Goal: Task Accomplishment & Management: Manage account settings

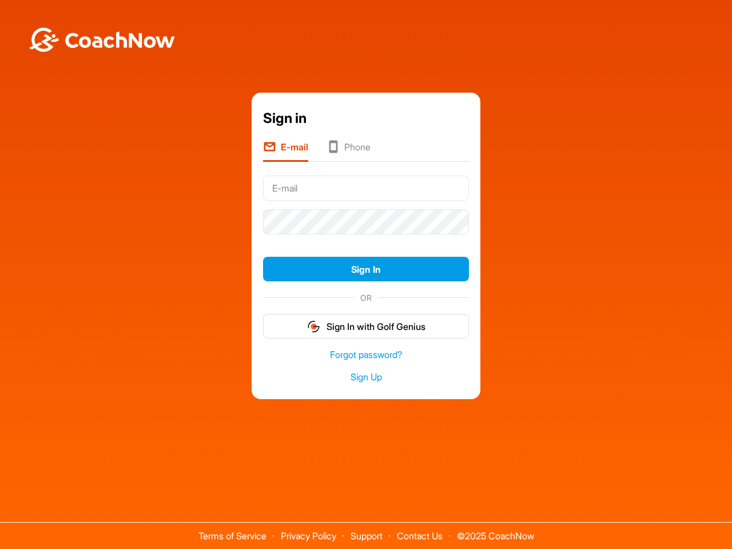
click at [366, 239] on form "Sign In OR Sign In with Golf Genius" at bounding box center [366, 256] width 206 height 168
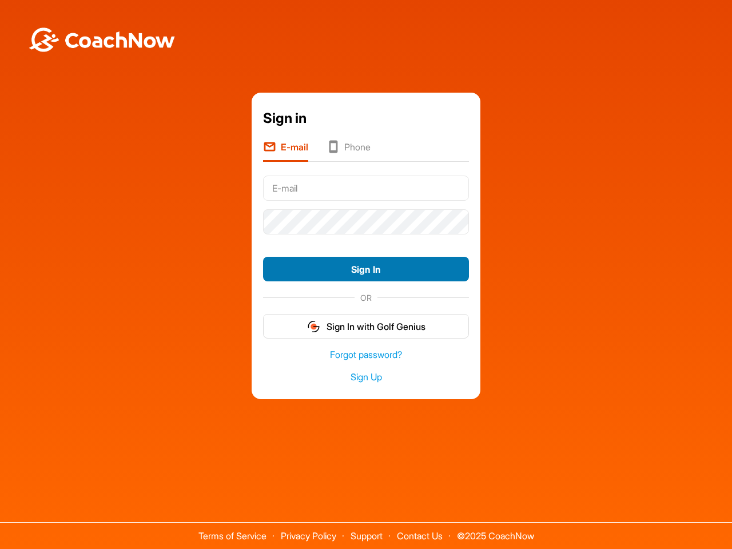
click at [366, 269] on button "Sign In" at bounding box center [366, 269] width 206 height 25
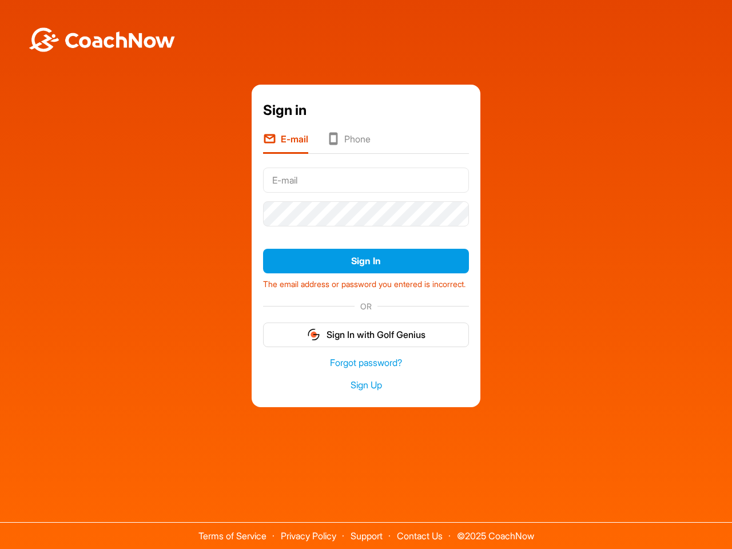
click at [366, 326] on form "Sign In The email address or password you entered is incorrect. OR Sign In with…" at bounding box center [366, 255] width 206 height 184
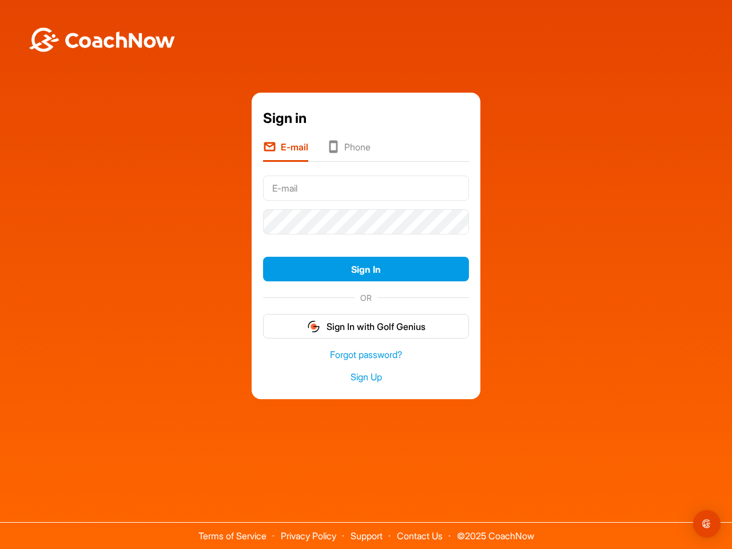
click at [366, 239] on form "Sign In OR Sign In with Golf Genius" at bounding box center [366, 256] width 206 height 168
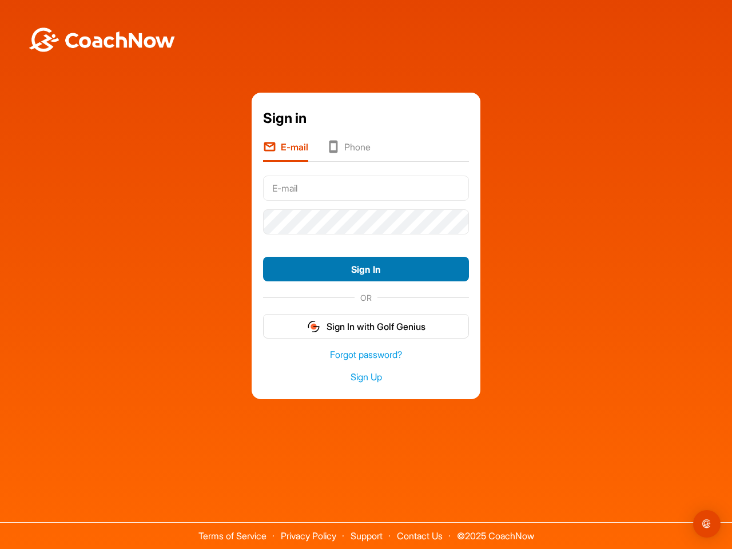
click at [366, 269] on button "Sign In" at bounding box center [366, 269] width 206 height 25
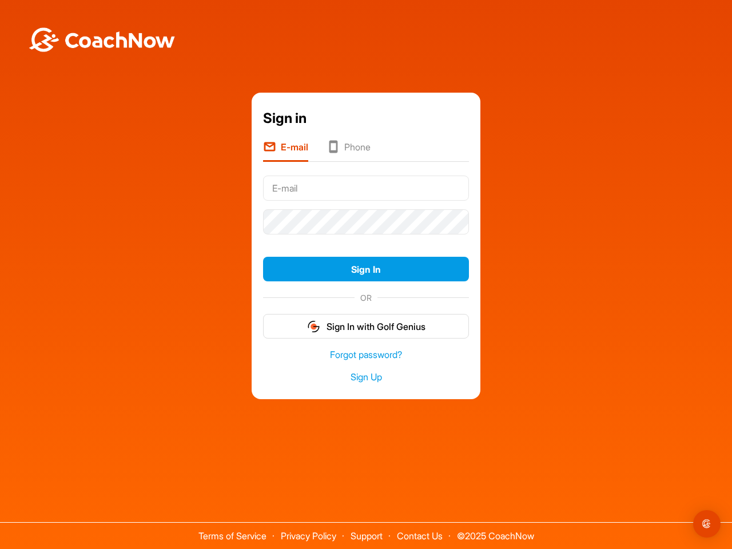
click at [366, 326] on form "Sign In OR Sign In with Golf Genius" at bounding box center [366, 256] width 206 height 168
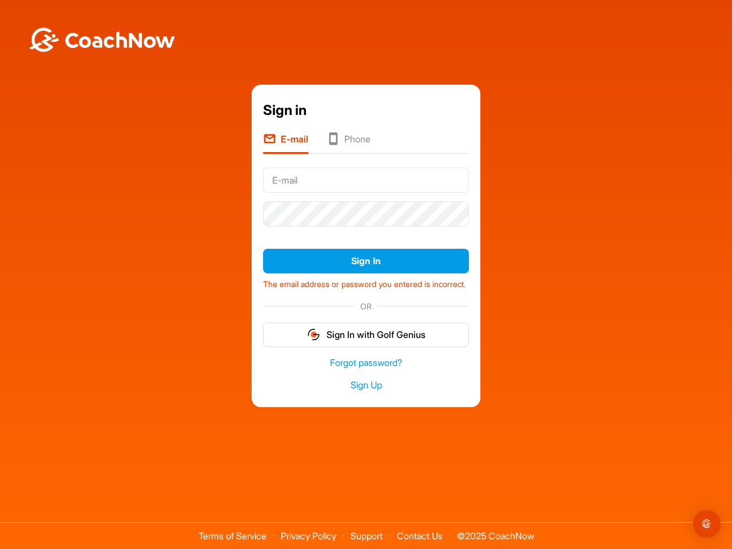
click at [707, 524] on img "Open Intercom Messenger" at bounding box center [707, 524] width 14 height 14
